Goal: Check status: Check status

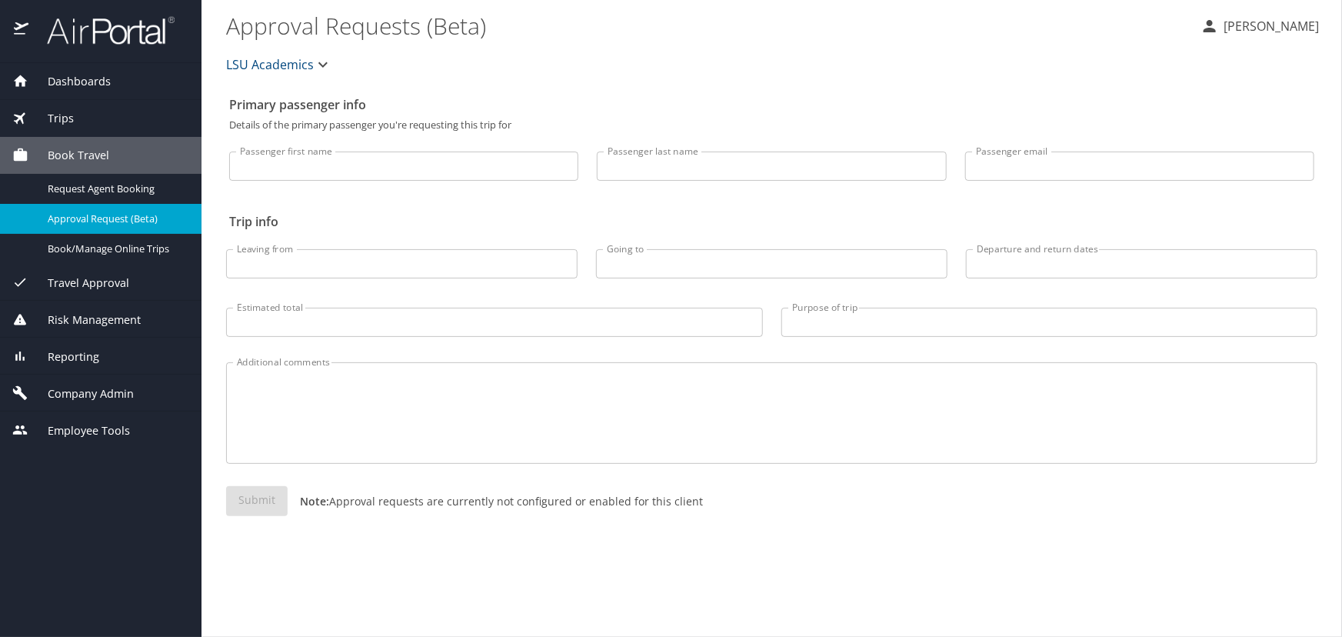
click at [102, 114] on div "Trips" at bounding box center [100, 118] width 177 height 17
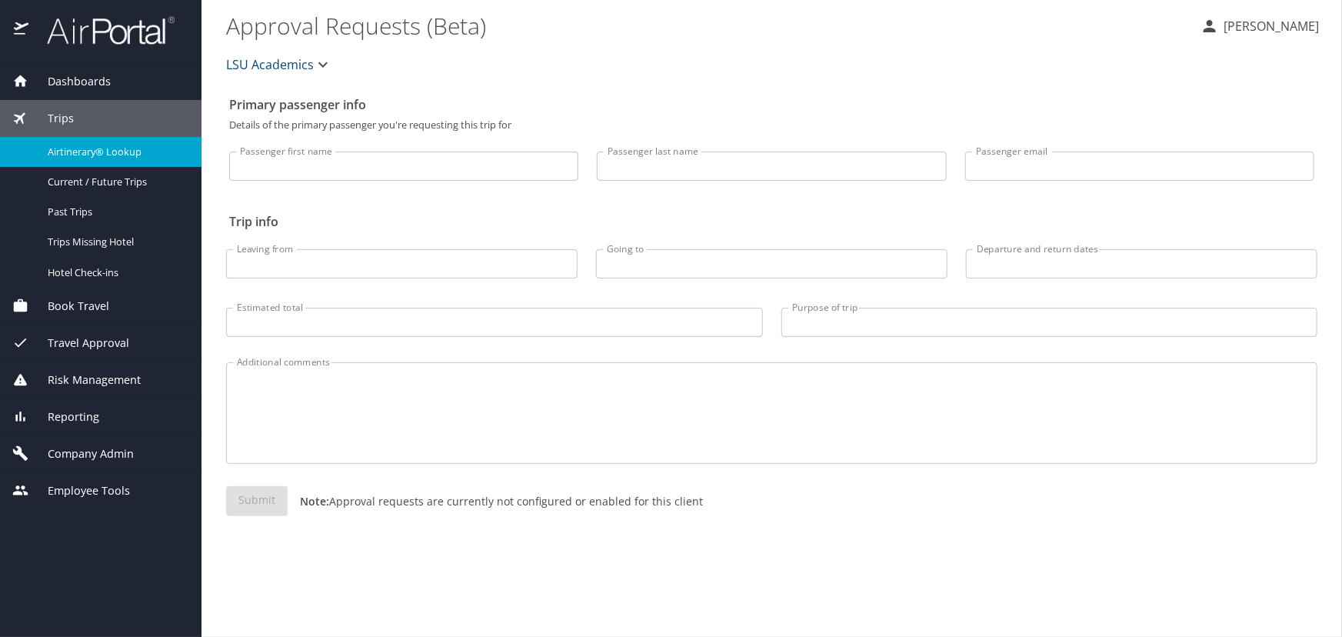
click at [88, 148] on span "Airtinerary® Lookup" at bounding box center [115, 152] width 135 height 15
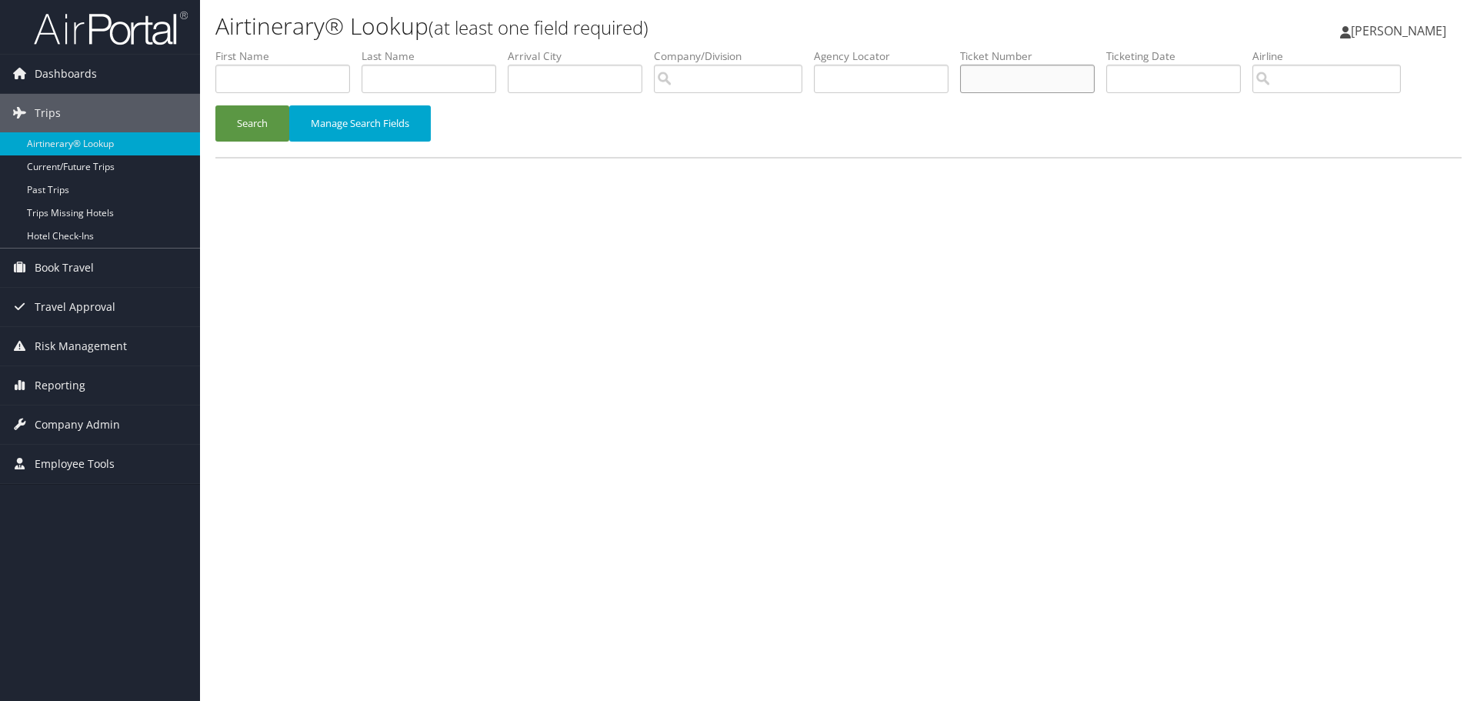
click at [1002, 80] on input "text" at bounding box center [1027, 79] width 135 height 28
paste input "8900897318490"
click at [215, 105] on button "Search" at bounding box center [252, 123] width 74 height 36
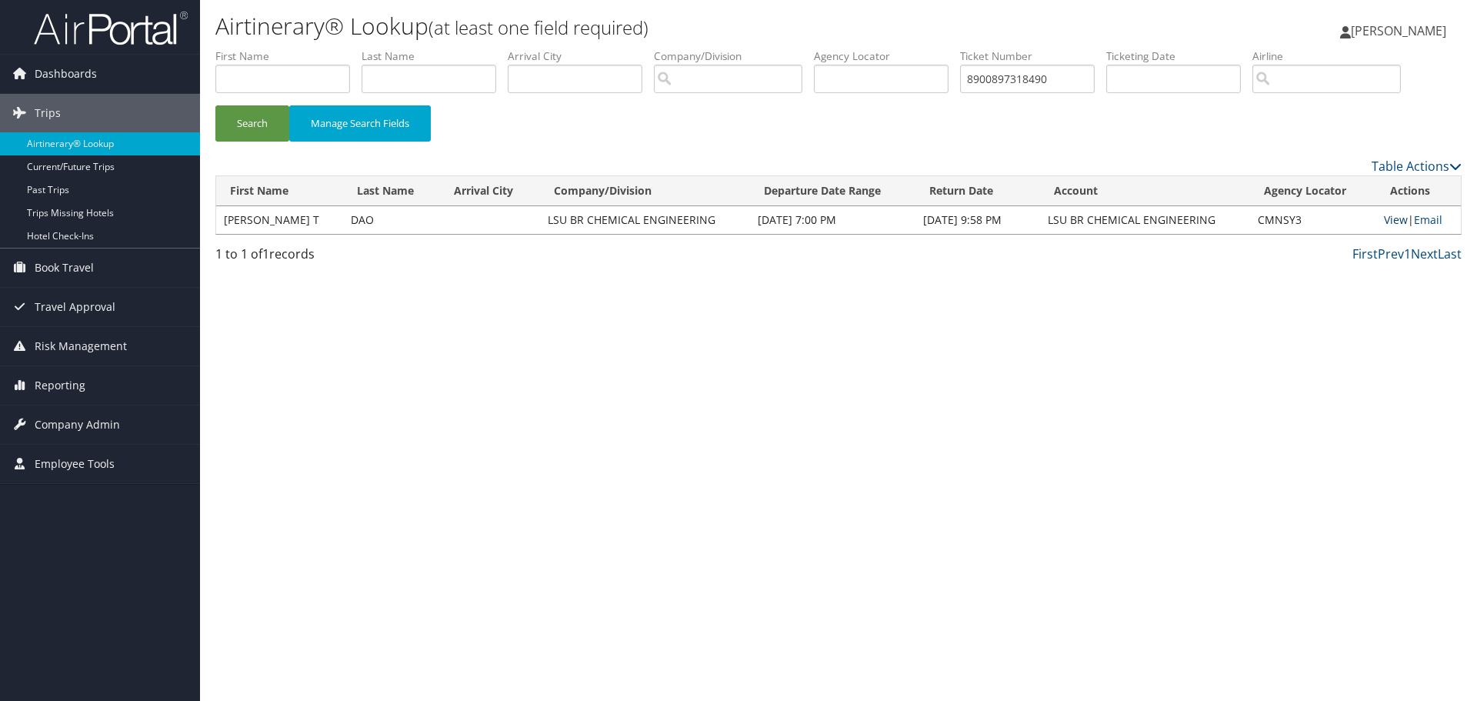
click at [1389, 221] on link "View" at bounding box center [1396, 219] width 24 height 15
click at [1094, 75] on input "8900897318490" at bounding box center [1027, 79] width 135 height 28
drag, startPoint x: 1067, startPoint y: 79, endPoint x: 928, endPoint y: 81, distance: 139.2
click at [937, 48] on ul "First Name Last Name Departure City Arrival City Company/Division Airport/City …" at bounding box center [838, 48] width 1246 height 0
paste input "22133"
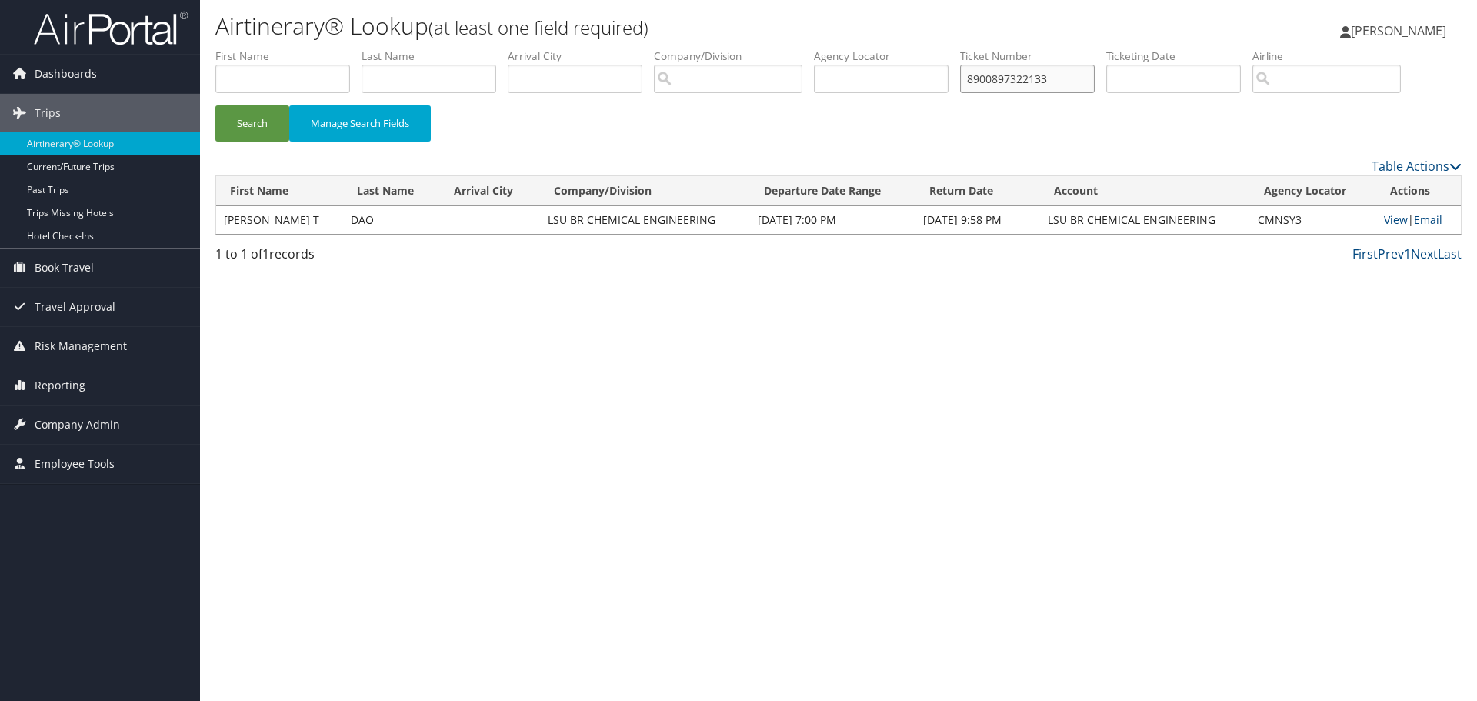
click at [215, 105] on button "Search" at bounding box center [252, 123] width 74 height 36
click at [1384, 216] on link "View" at bounding box center [1396, 219] width 24 height 15
click at [1081, 75] on input "8900897322133" at bounding box center [1027, 79] width 135 height 28
drag, startPoint x: 1002, startPoint y: 79, endPoint x: 866, endPoint y: 68, distance: 136.6
click at [866, 48] on ul "First Name Last Name Departure City Arrival City Company/Division Airport/City …" at bounding box center [838, 48] width 1246 height 0
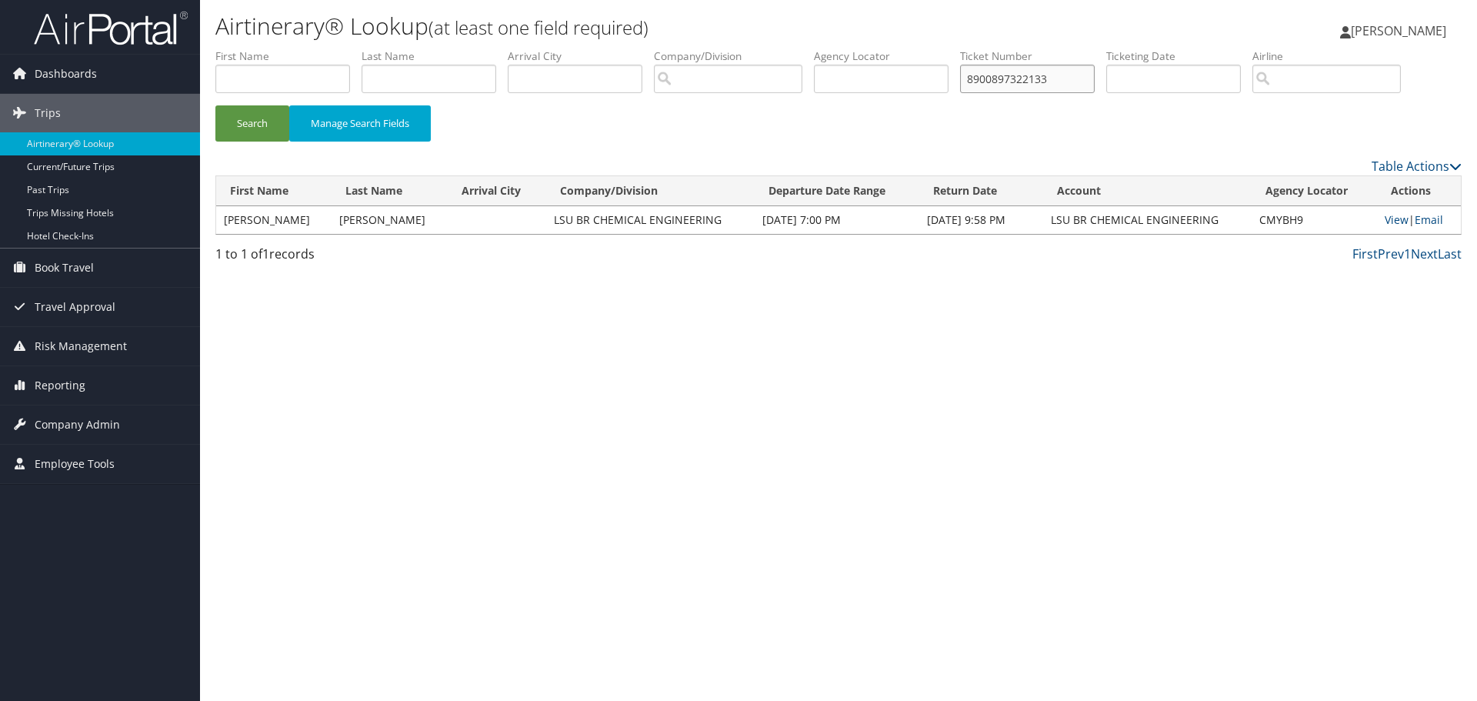
paste input "96188"
type input "8900897396188"
click at [215, 105] on button "Search" at bounding box center [252, 123] width 74 height 36
click at [1405, 215] on td "View | Email" at bounding box center [1420, 220] width 82 height 28
click at [1398, 218] on link "View" at bounding box center [1399, 219] width 24 height 15
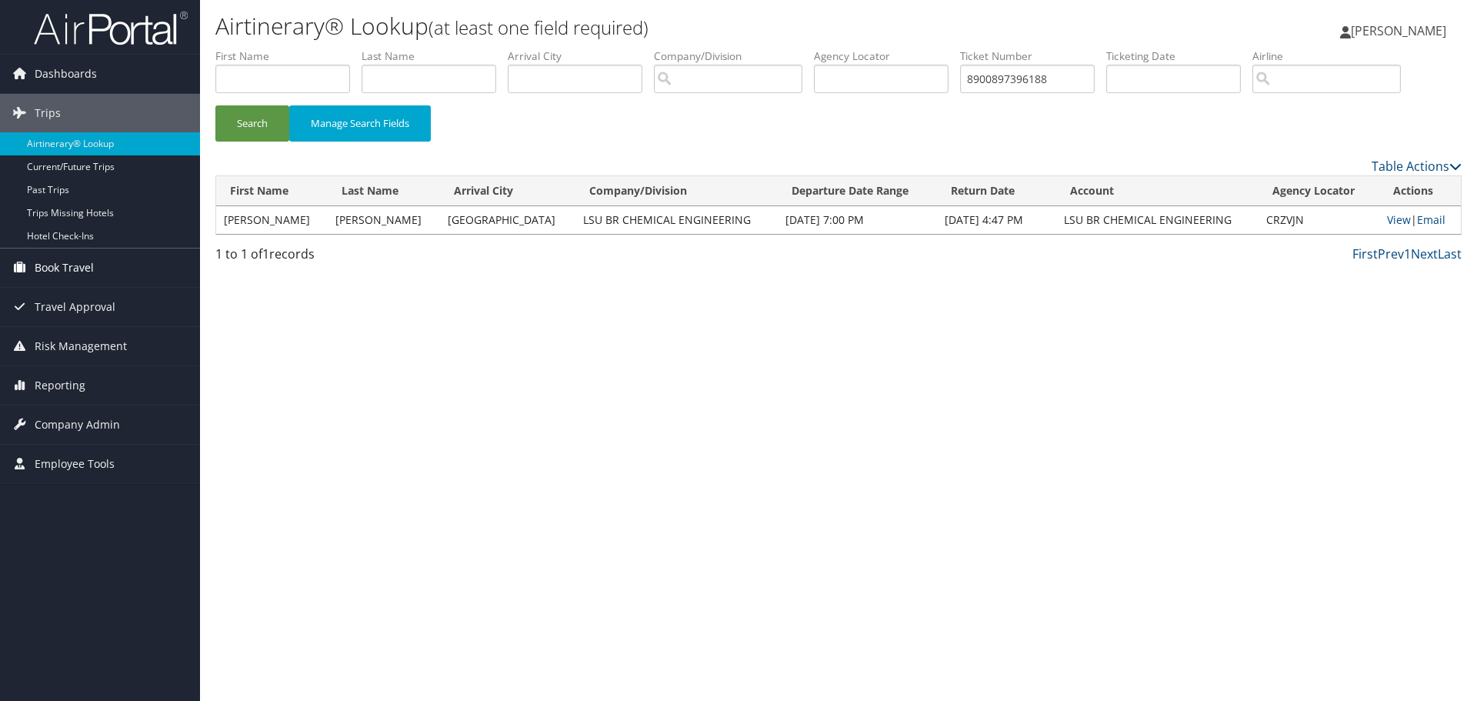
drag, startPoint x: 82, startPoint y: 262, endPoint x: 85, endPoint y: 282, distance: 21.0
click at [82, 262] on span "Book Travel" at bounding box center [64, 267] width 59 height 38
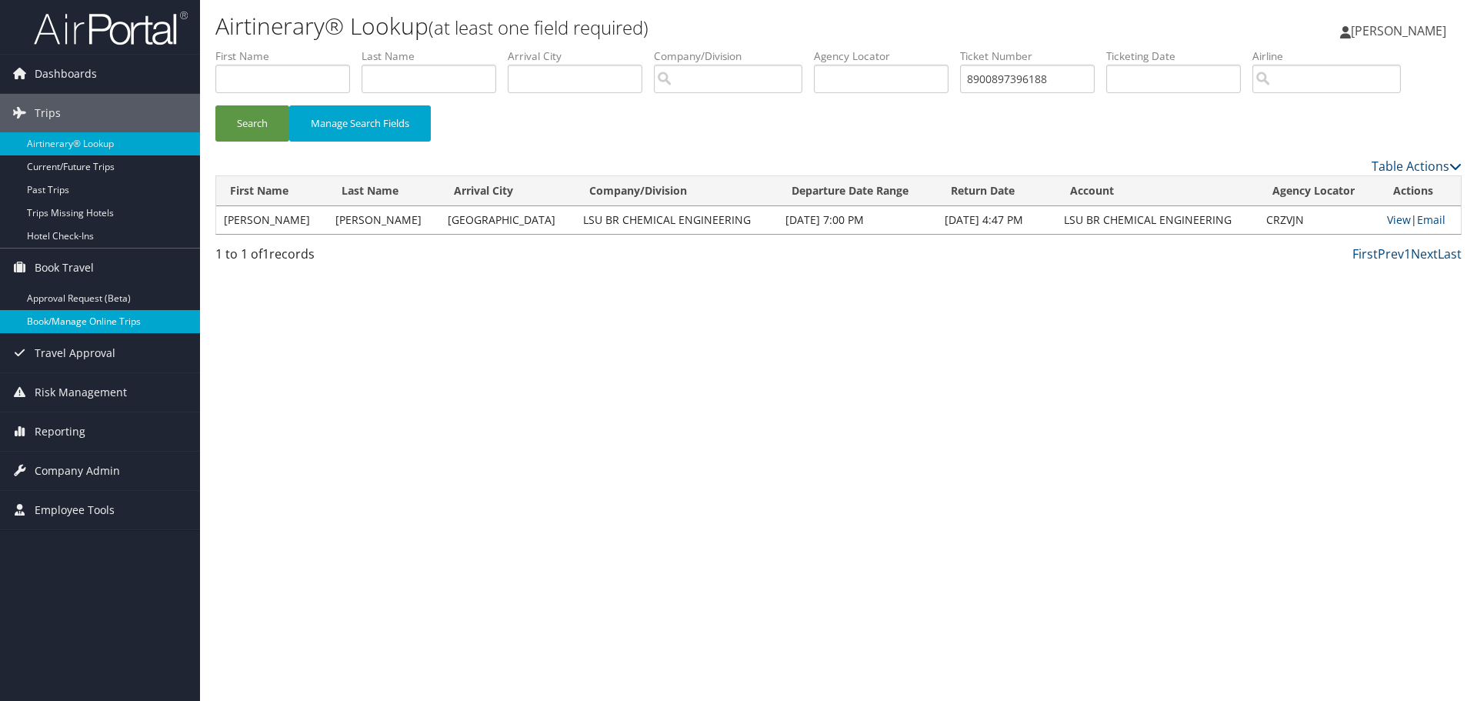
click at [75, 314] on link "Book/Manage Online Trips" at bounding box center [100, 321] width 200 height 23
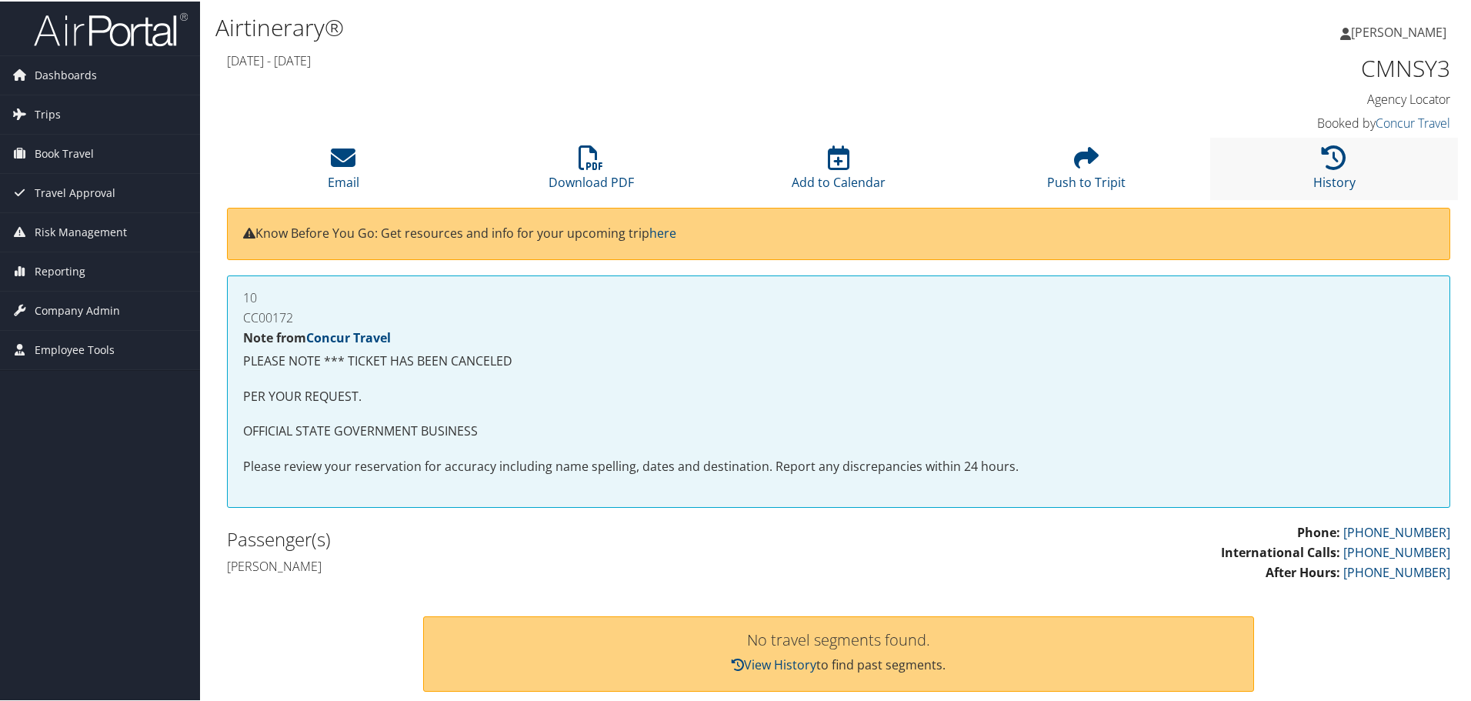
click at [1308, 170] on li "History" at bounding box center [1334, 167] width 248 height 62
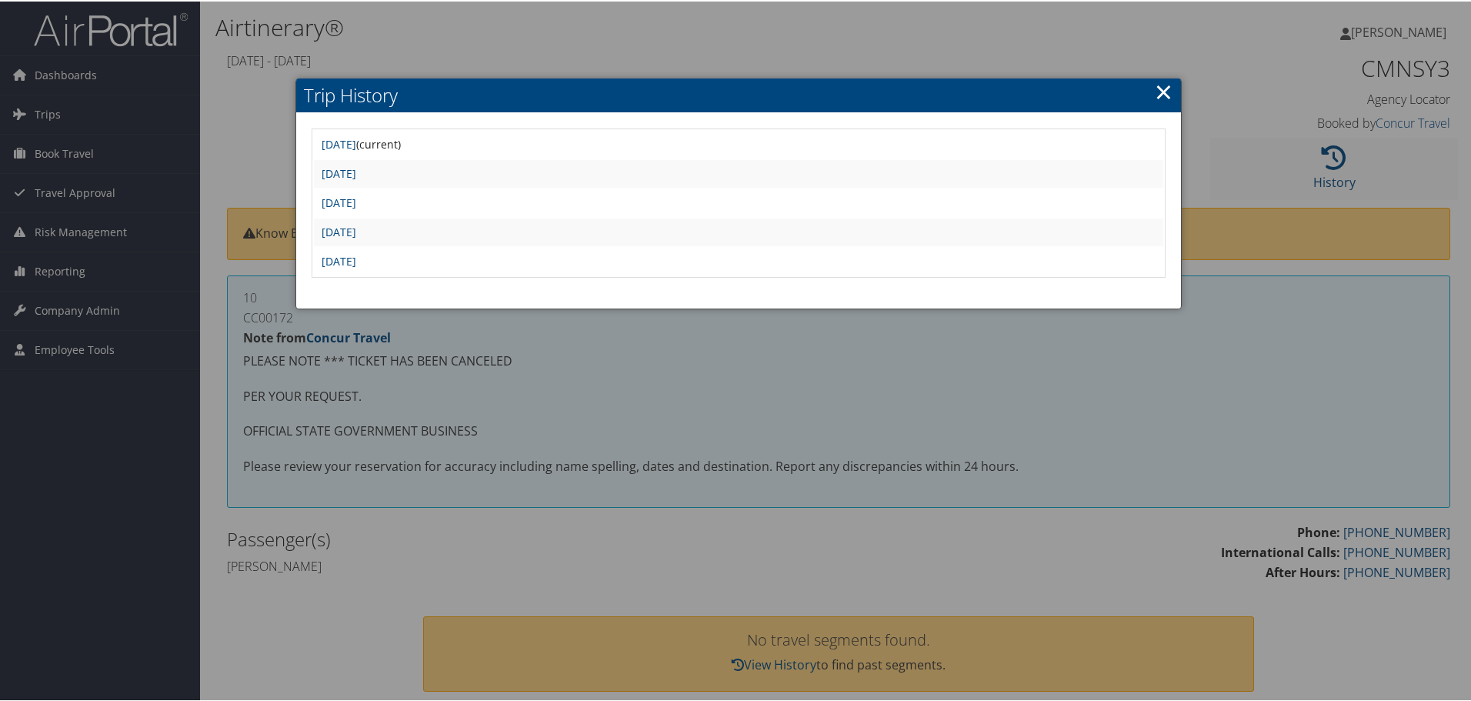
click at [1308, 170] on div at bounding box center [738, 350] width 1477 height 701
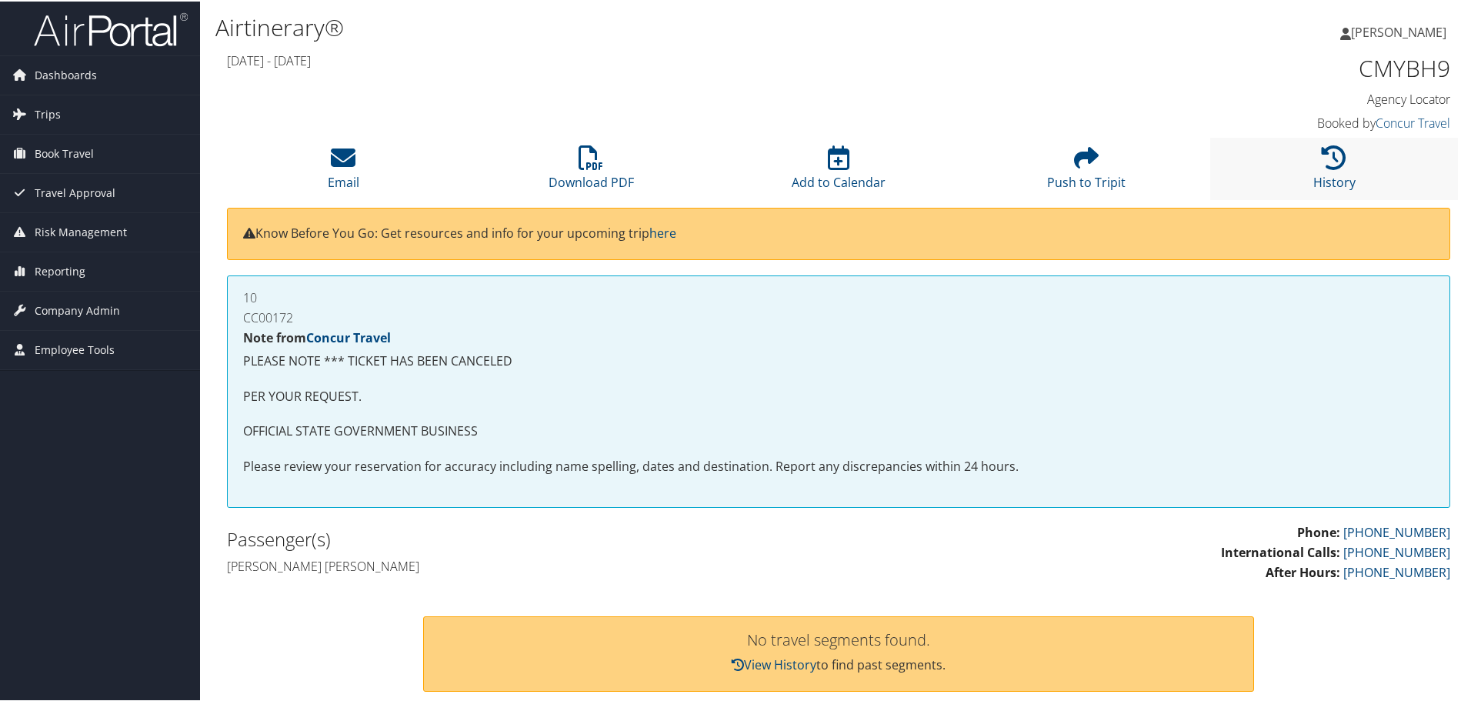
click at [1301, 172] on li "History" at bounding box center [1334, 167] width 248 height 62
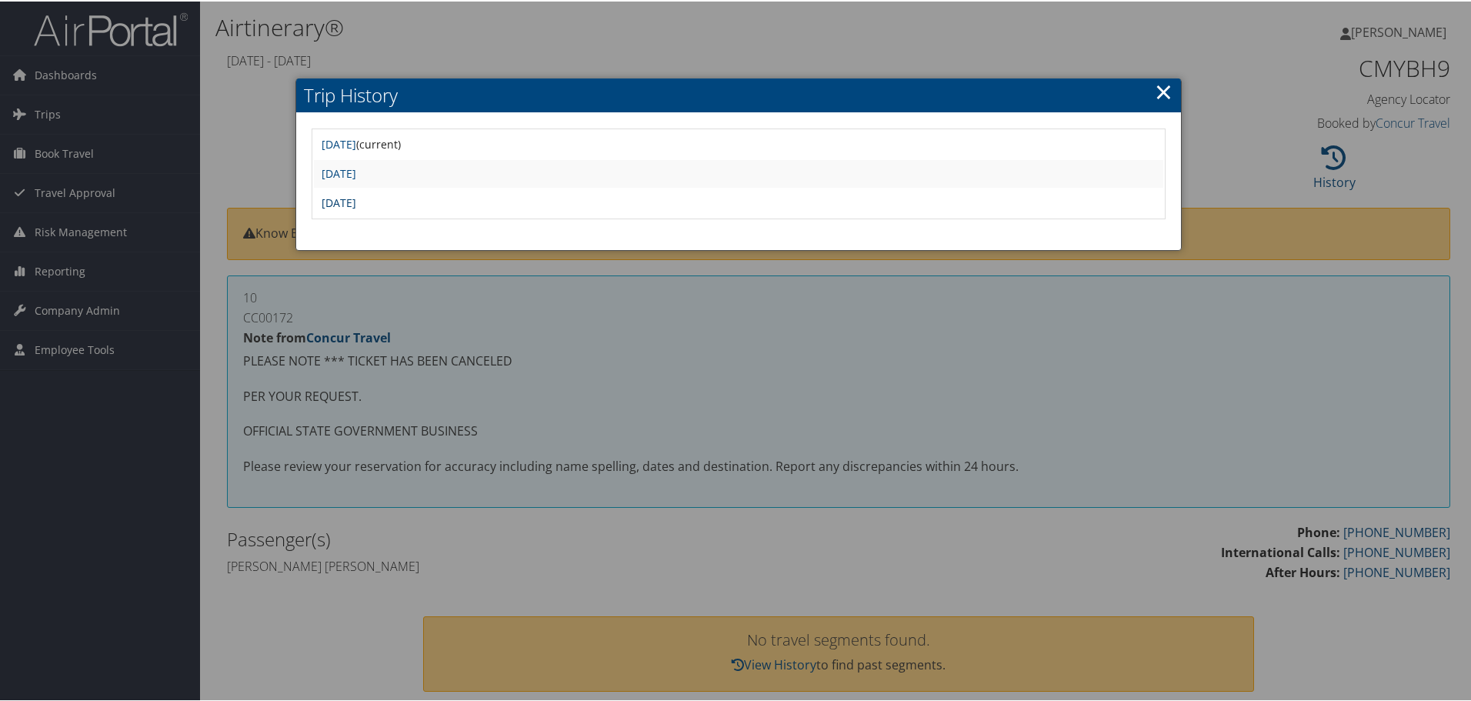
click at [356, 197] on link "Tue Jun 24 10:32:59 MDT 2025" at bounding box center [338, 201] width 35 height 15
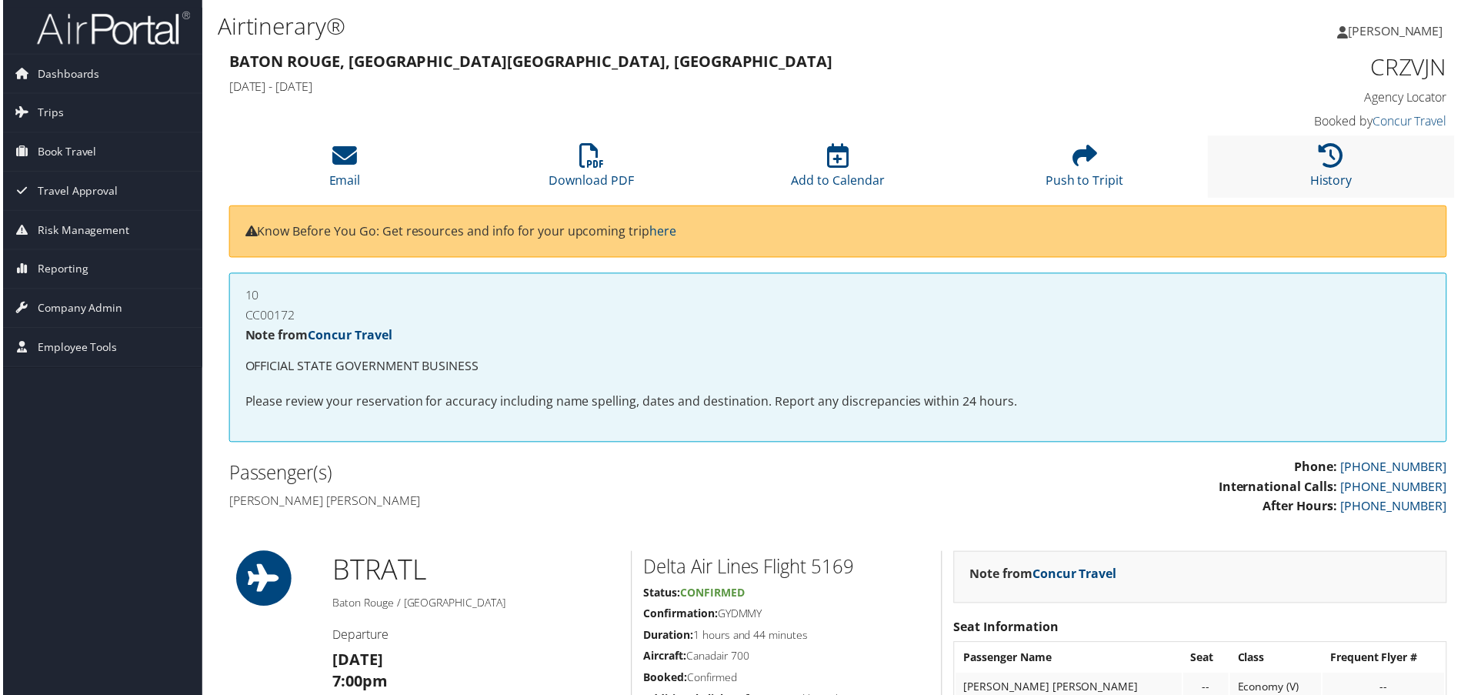
click at [1348, 161] on li "History" at bounding box center [1334, 167] width 248 height 62
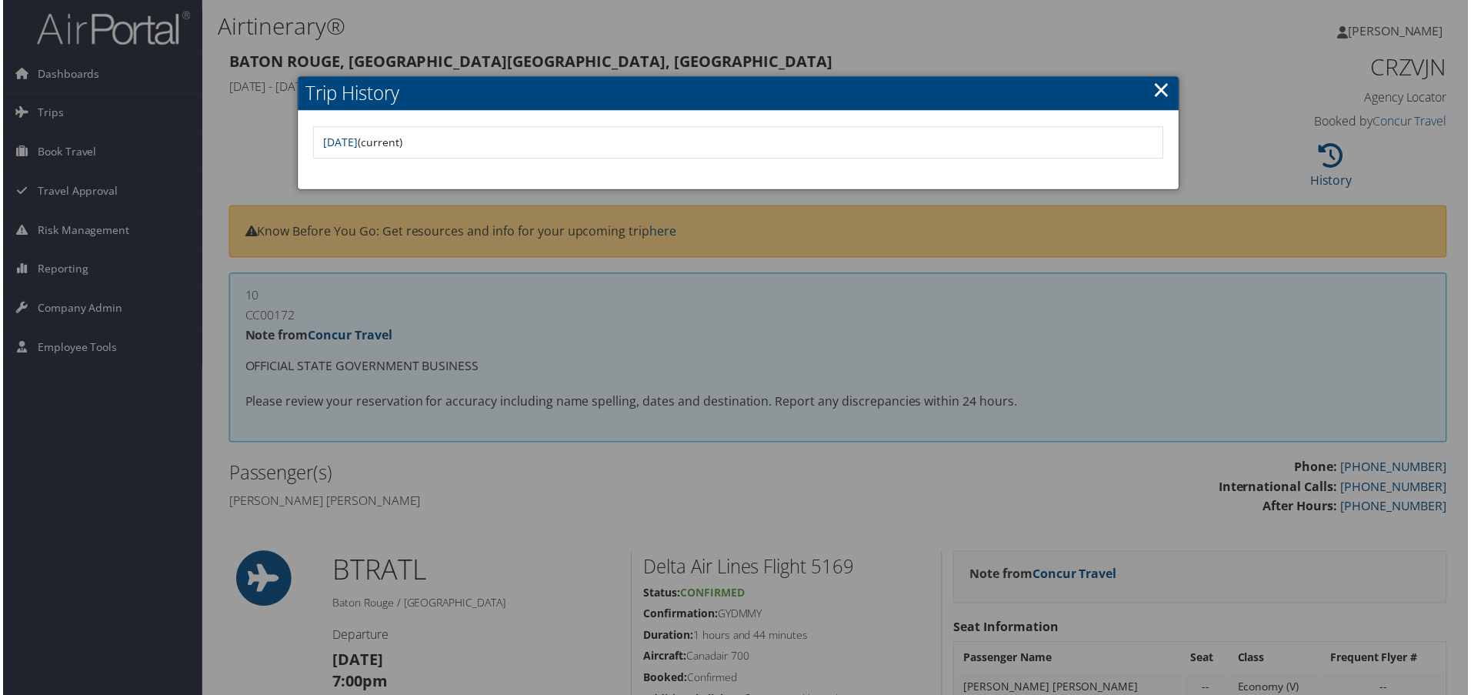
click at [477, 266] on div at bounding box center [738, 350] width 1477 height 701
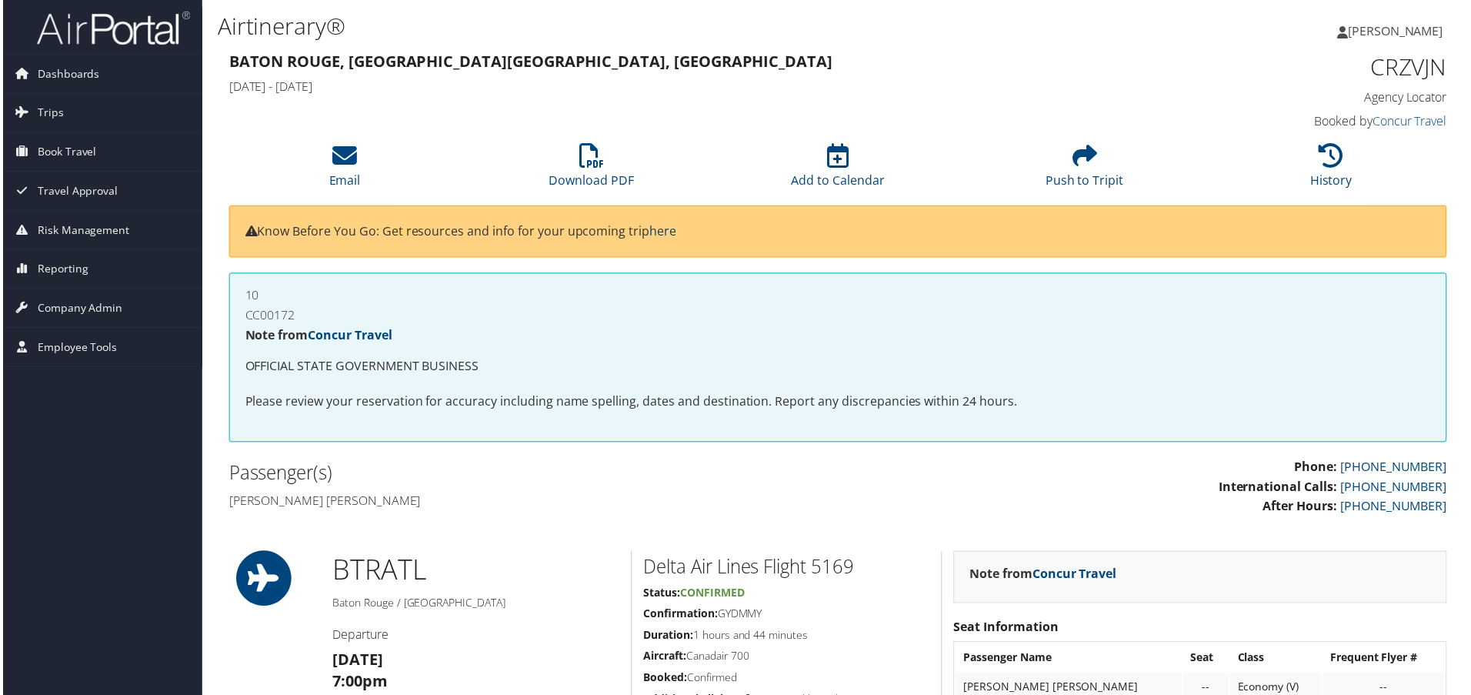
click at [1383, 209] on div "Know Before You Go: Get resources and info for your upcoming trip here" at bounding box center [838, 232] width 1223 height 52
click at [1358, 188] on li "History" at bounding box center [1334, 167] width 248 height 62
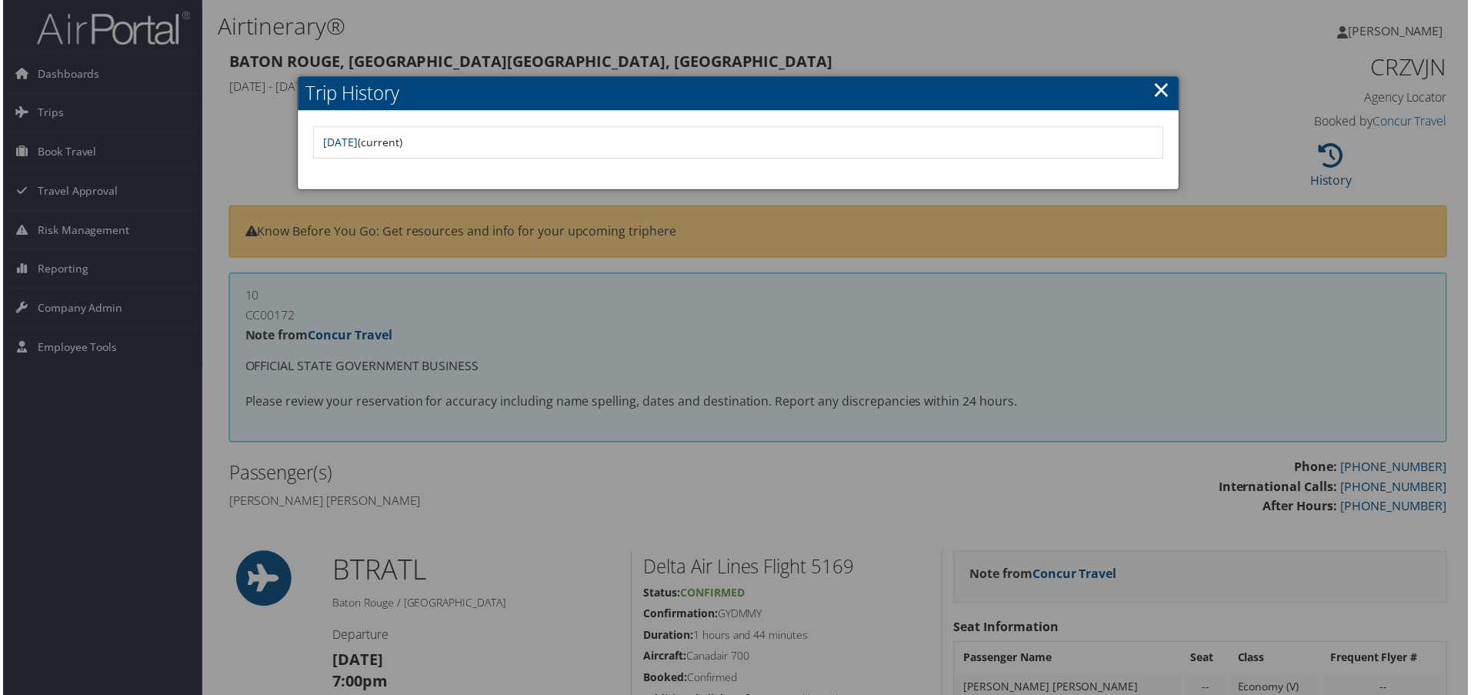
click at [678, 518] on div at bounding box center [738, 350] width 1477 height 701
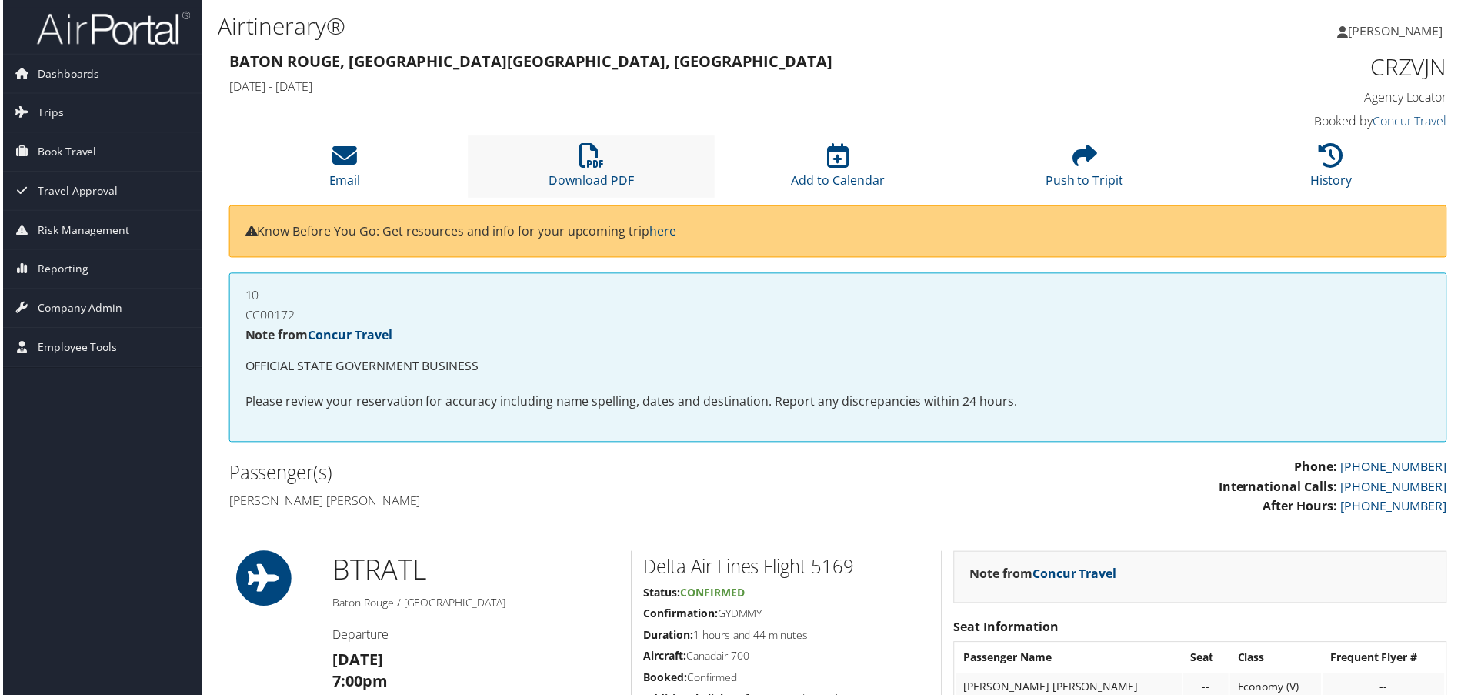
click at [596, 190] on li "Download PDF" at bounding box center [591, 167] width 248 height 62
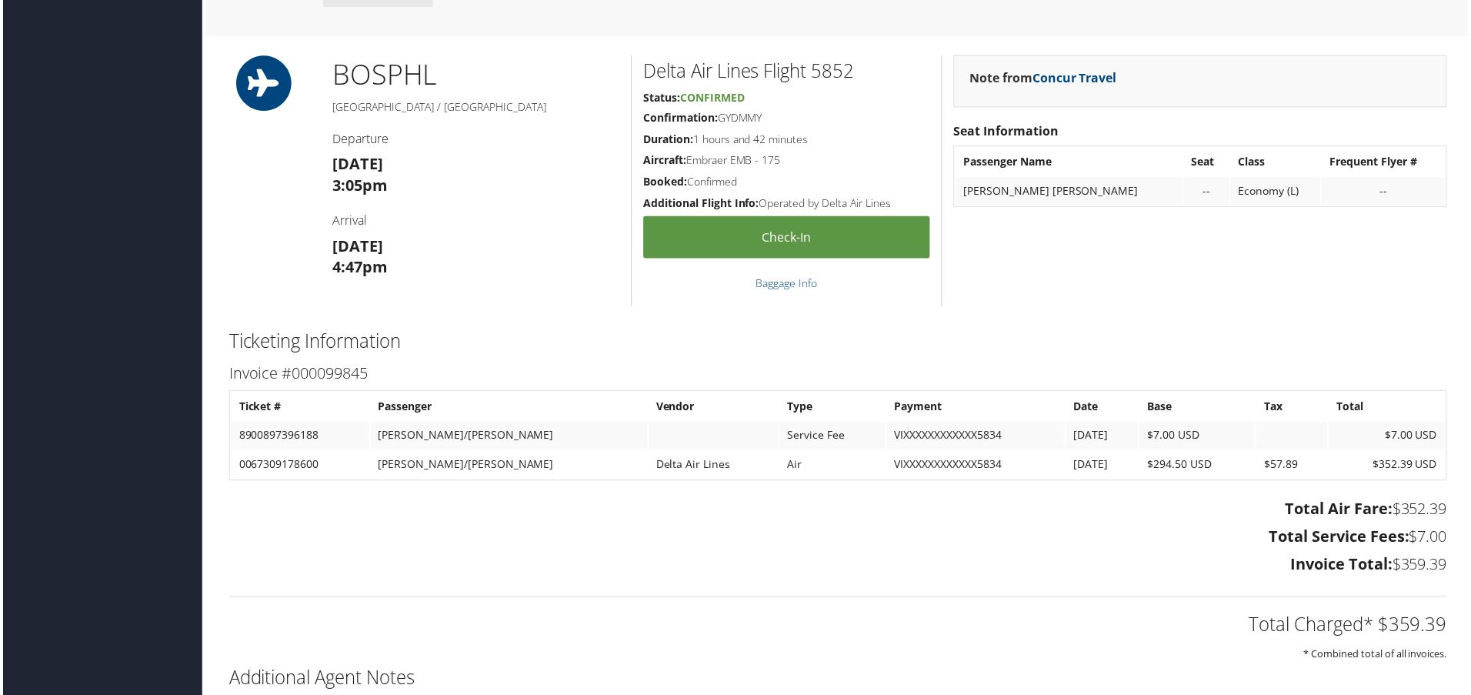
scroll to position [1308, 0]
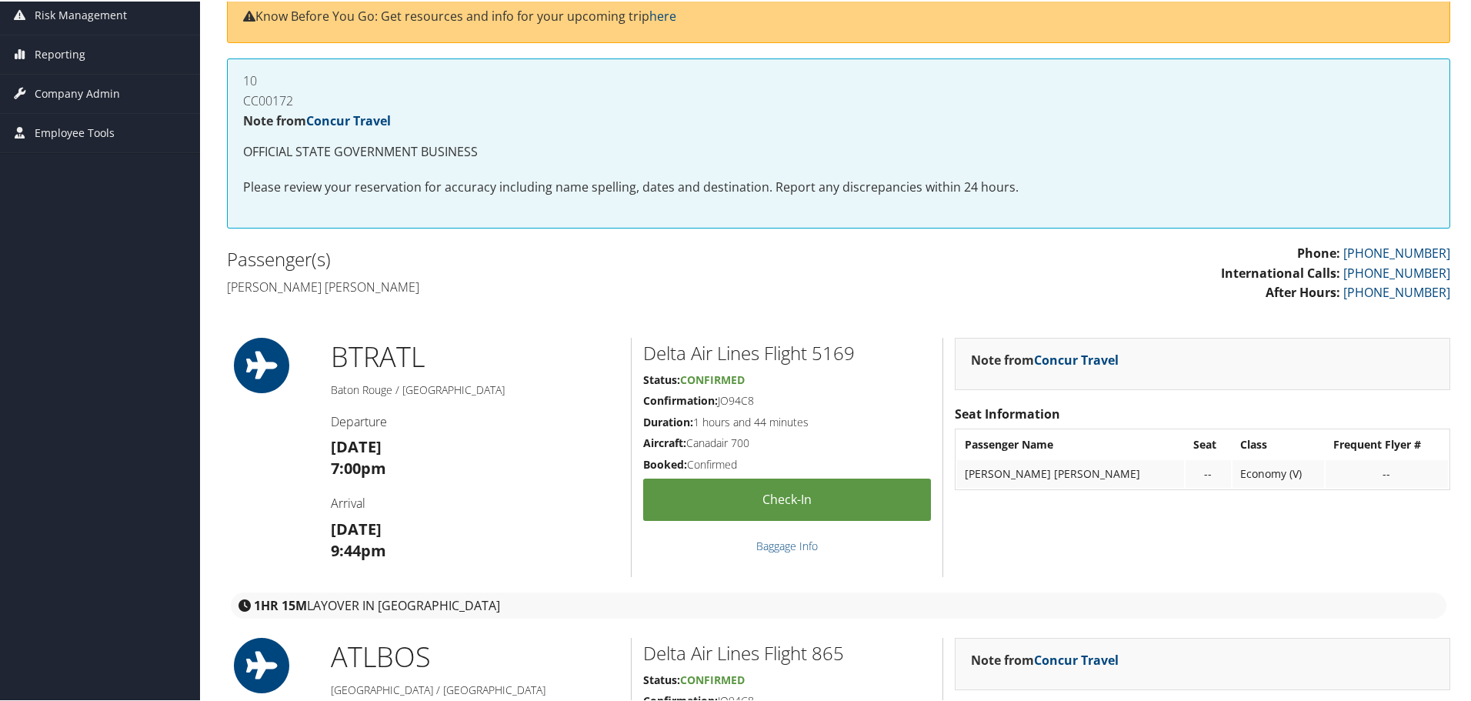
scroll to position [61, 0]
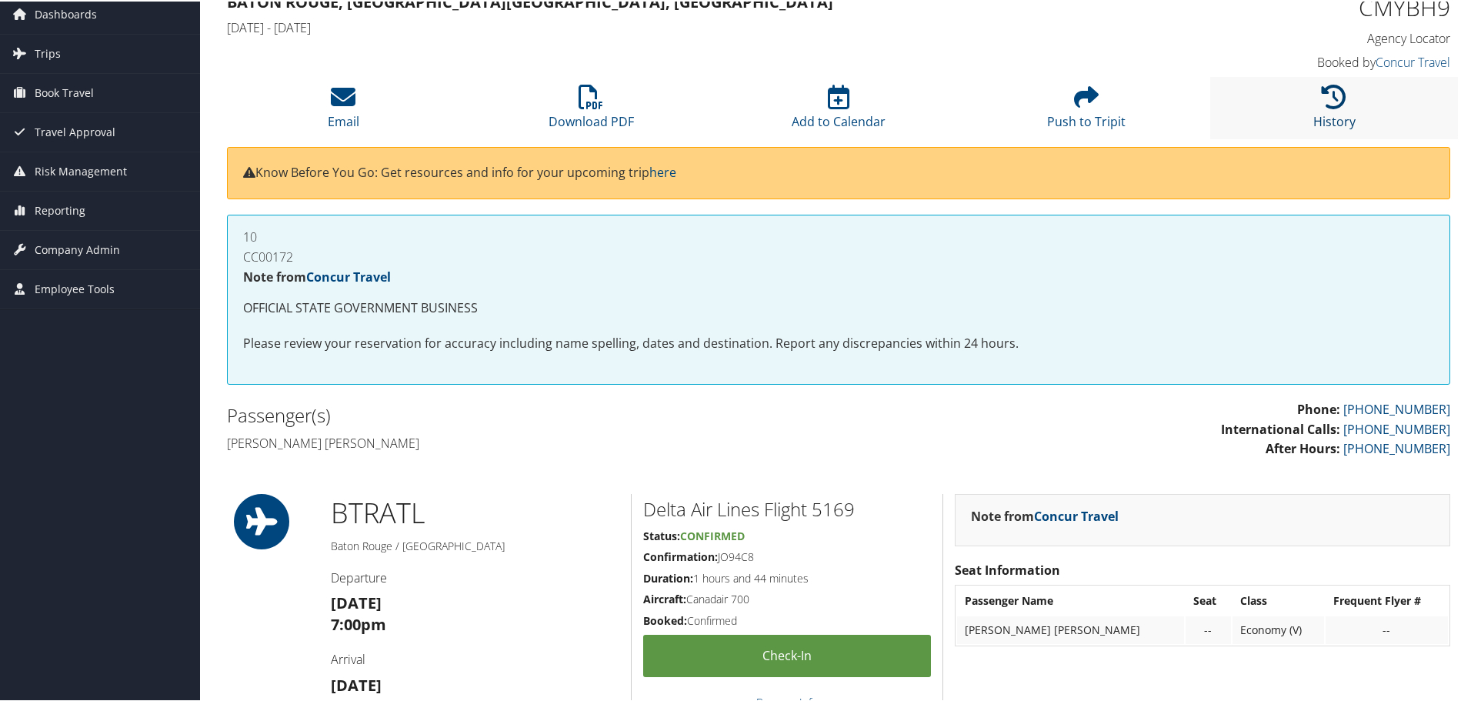
click at [1318, 121] on link "History" at bounding box center [1334, 110] width 42 height 37
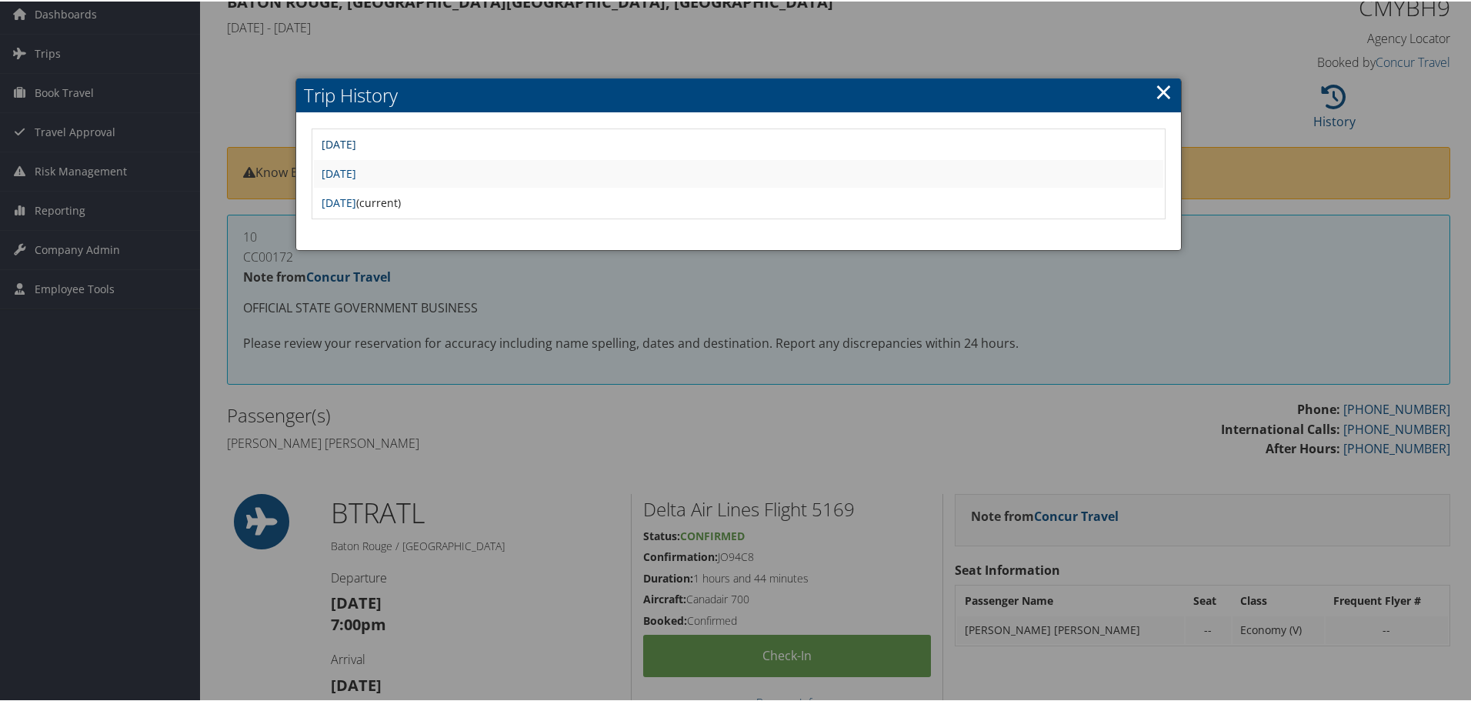
click at [356, 136] on link "Tue Jun 24 14:34:34 MDT 2025" at bounding box center [338, 142] width 35 height 15
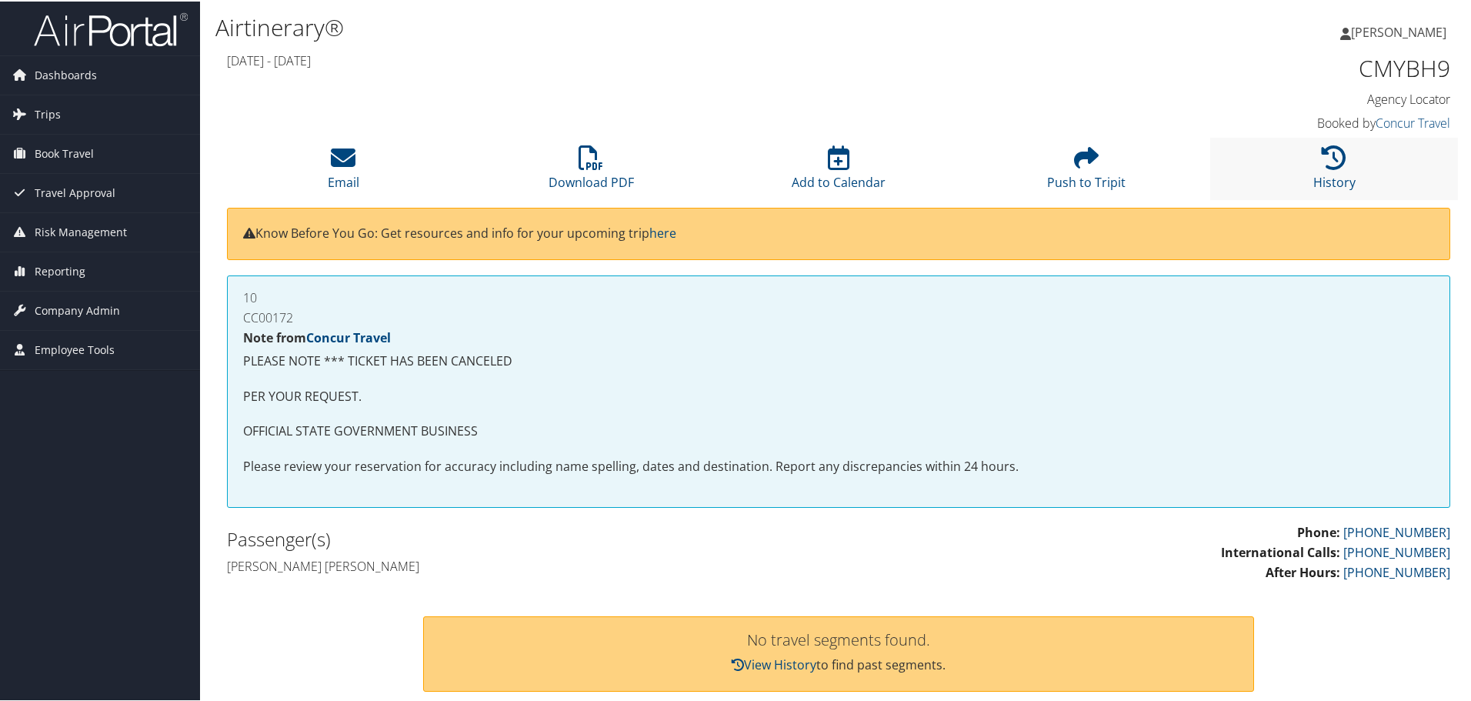
click at [1351, 189] on li "History" at bounding box center [1334, 167] width 248 height 62
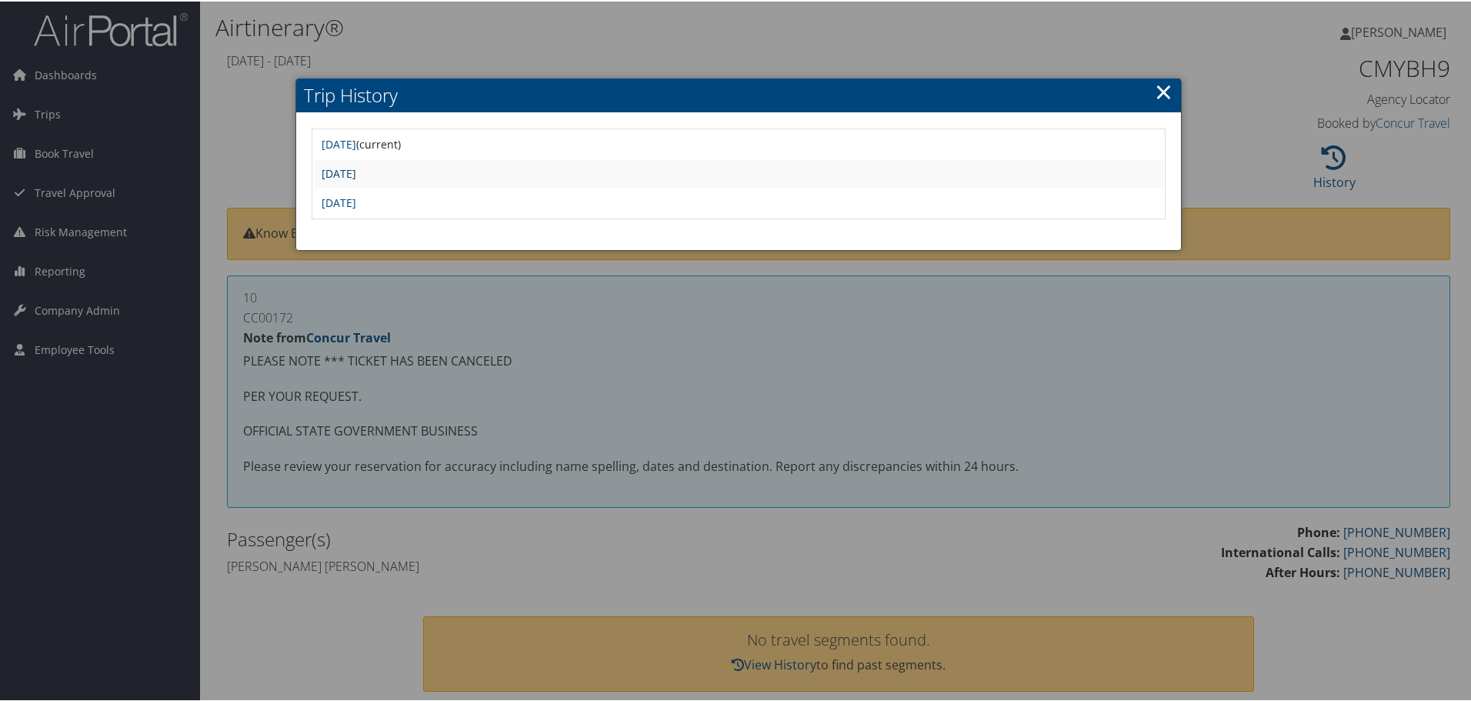
click at [356, 177] on link "Tue Jun 24 12:22:44 MDT 2025" at bounding box center [338, 172] width 35 height 15
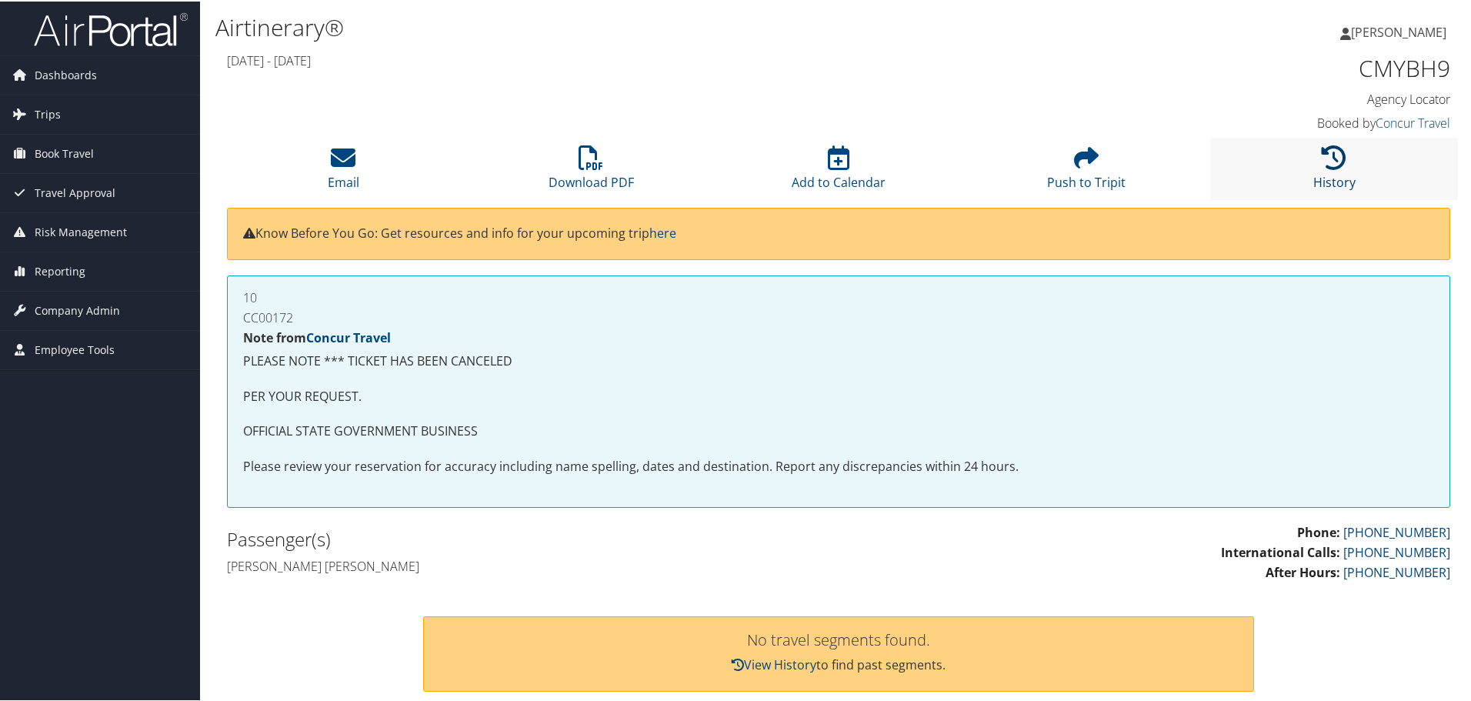
click at [1327, 171] on li "History" at bounding box center [1334, 167] width 248 height 62
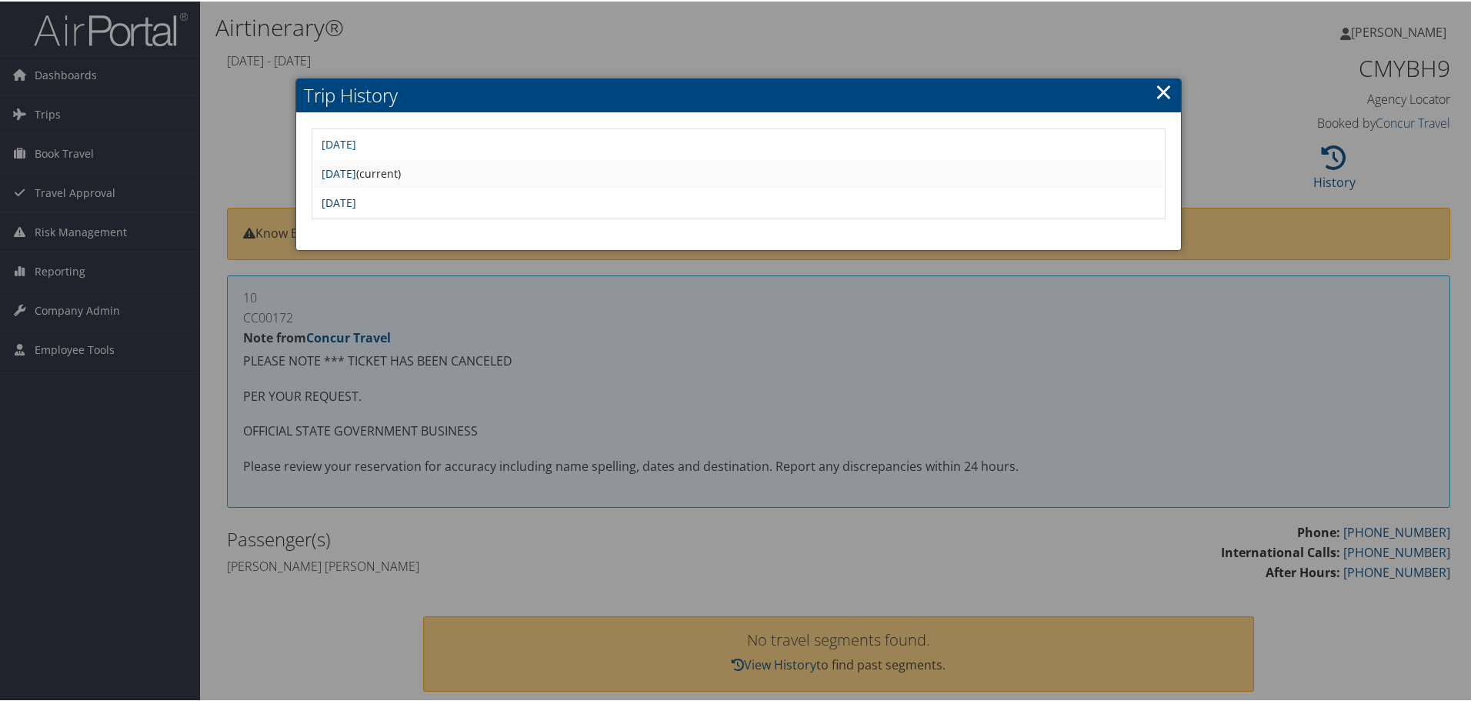
click at [356, 204] on link "[DATE]" at bounding box center [338, 201] width 35 height 15
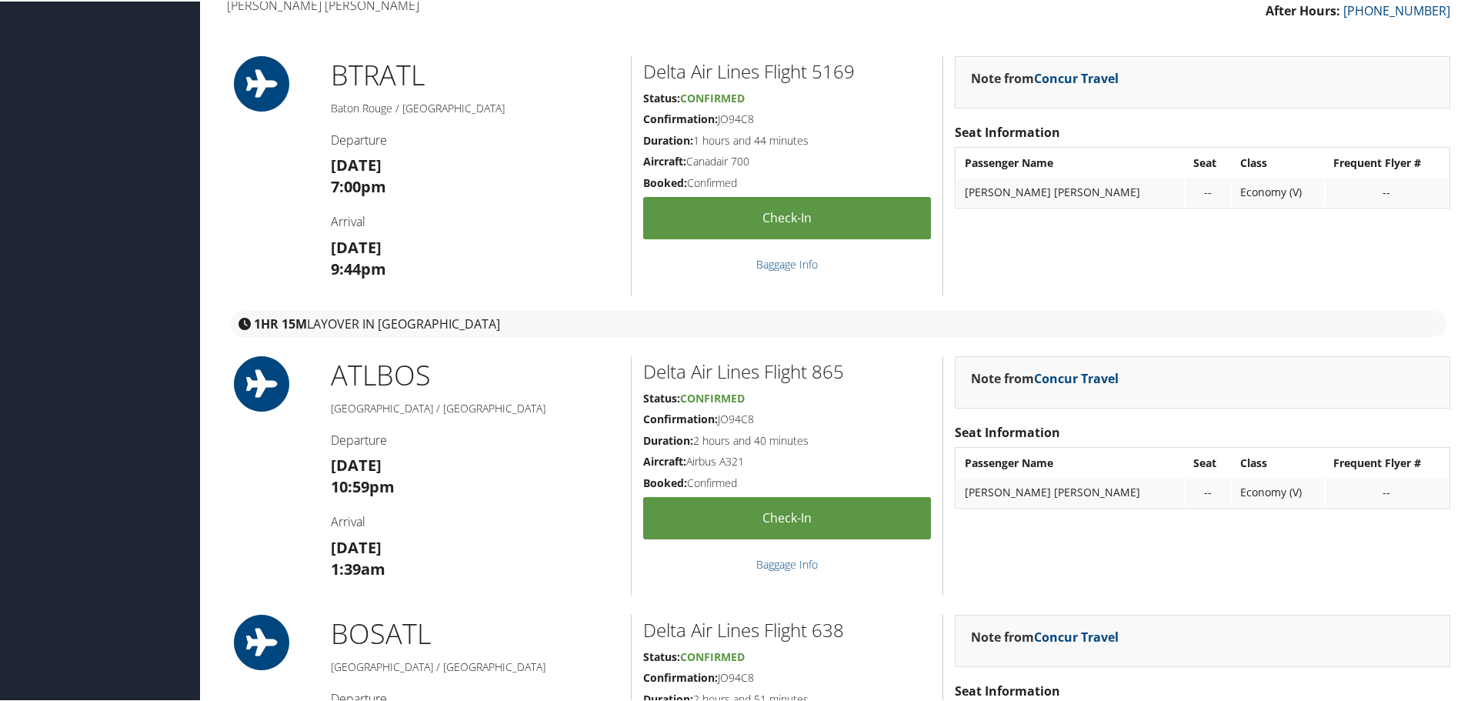
scroll to position [769, 0]
